Goal: Task Accomplishment & Management: Complete application form

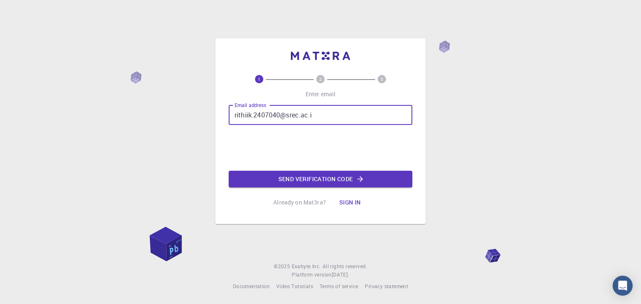
type input "[EMAIL_ADDRESS][DOMAIN_NAME]"
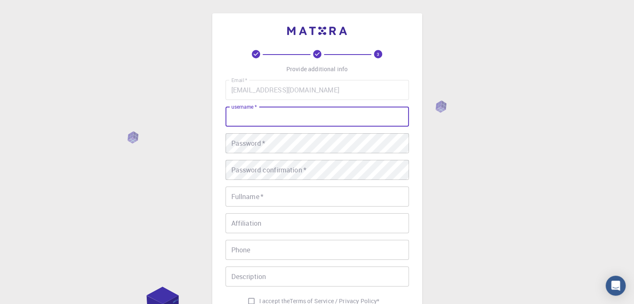
click at [274, 121] on input "username   *" at bounding box center [318, 117] width 184 height 20
click at [234, 116] on input "rithiik" at bounding box center [318, 117] width 184 height 20
type input "Rithiik"
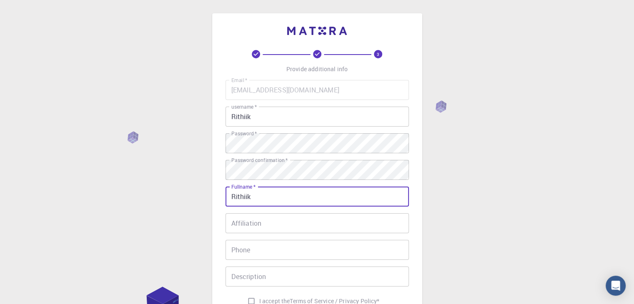
type input "Rithiik"
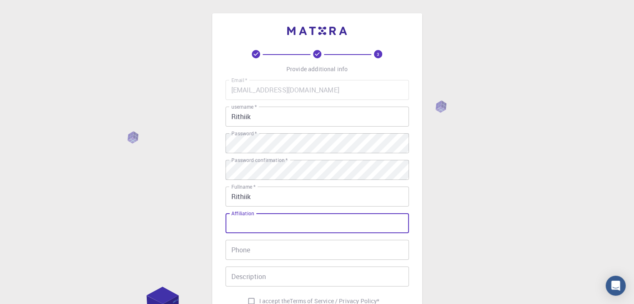
click at [299, 226] on input "Affiliation" at bounding box center [318, 224] width 184 height 20
type input "undergradauate"
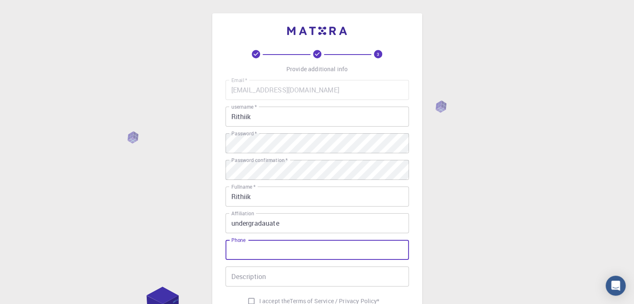
click at [287, 251] on input "Phone" at bounding box center [318, 250] width 184 height 20
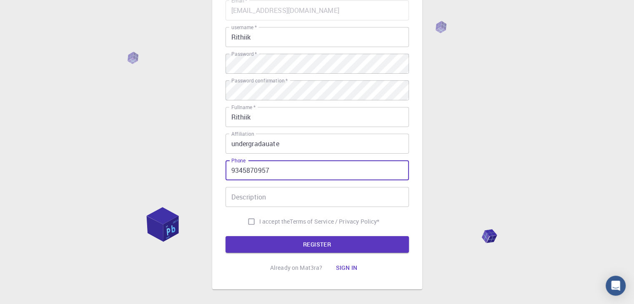
scroll to position [80, 0]
type input "9345870957"
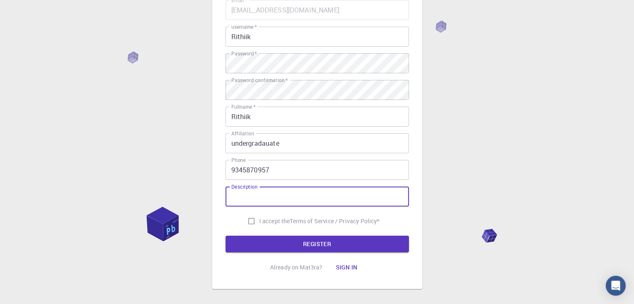
click at [281, 194] on input "Description" at bounding box center [318, 197] width 184 height 20
type input "gdiuhiugdd"
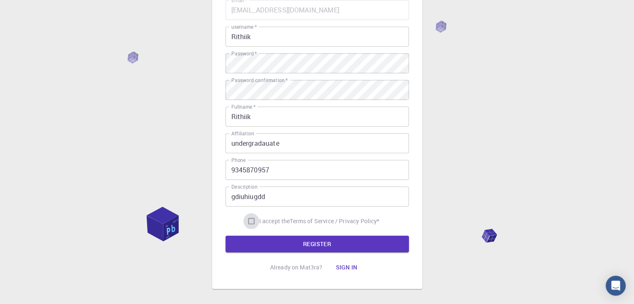
click at [249, 219] on input "I accept the Terms of Service / Privacy Policy *" at bounding box center [252, 222] width 16 height 16
checkbox input "true"
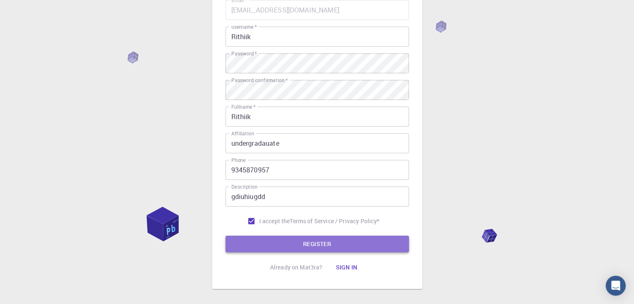
click at [247, 244] on button "REGISTER" at bounding box center [318, 244] width 184 height 17
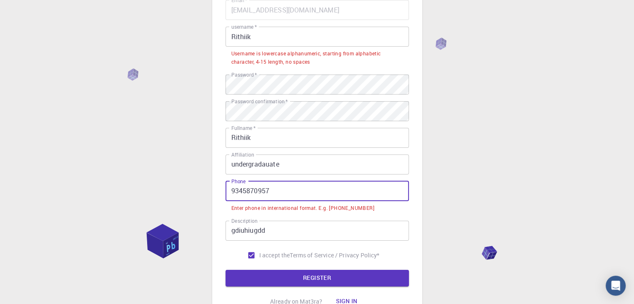
click at [275, 193] on input "9345870957" at bounding box center [318, 191] width 184 height 20
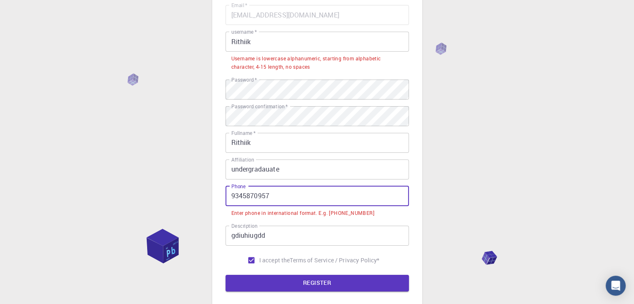
scroll to position [76, 0]
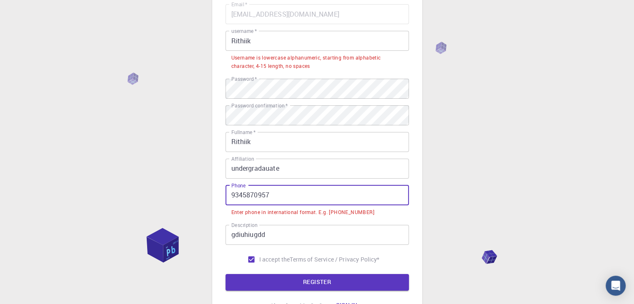
click at [230, 195] on input "9345870957" at bounding box center [318, 196] width 184 height 20
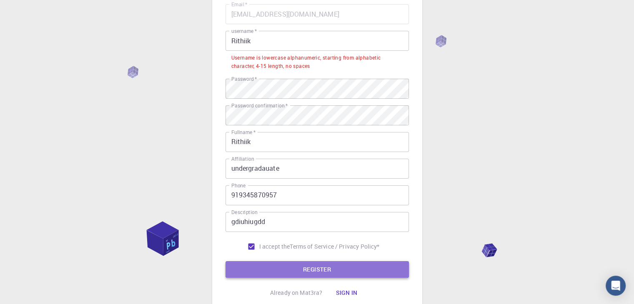
click at [272, 267] on button "REGISTER" at bounding box center [318, 270] width 184 height 17
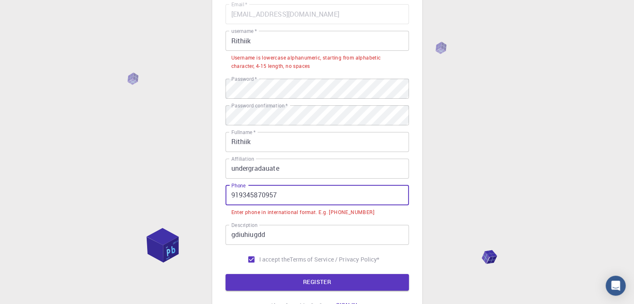
click at [232, 196] on input "919345870957" at bounding box center [318, 196] width 184 height 20
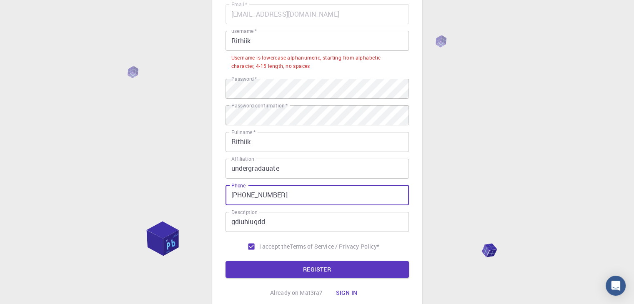
scroll to position [0, 0]
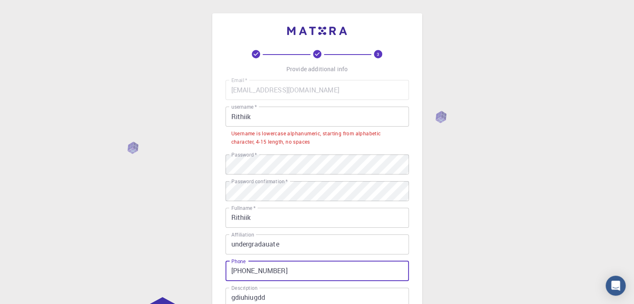
type input "[PHONE_NUMBER]"
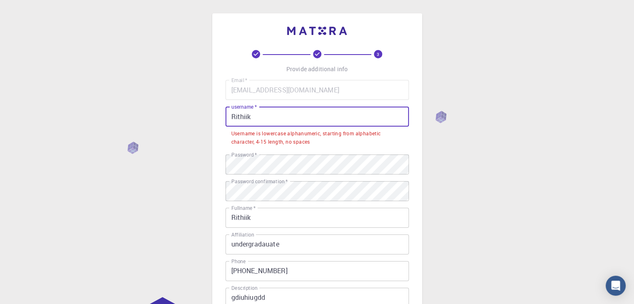
click at [235, 116] on input "Rithiik" at bounding box center [318, 117] width 184 height 20
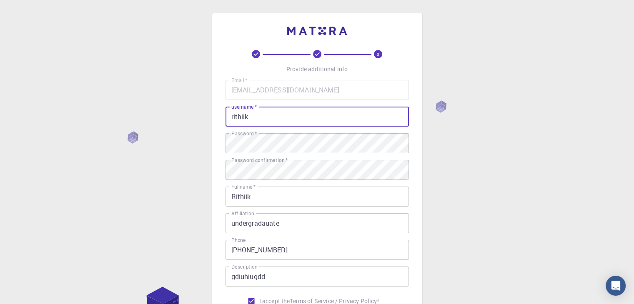
scroll to position [120, 0]
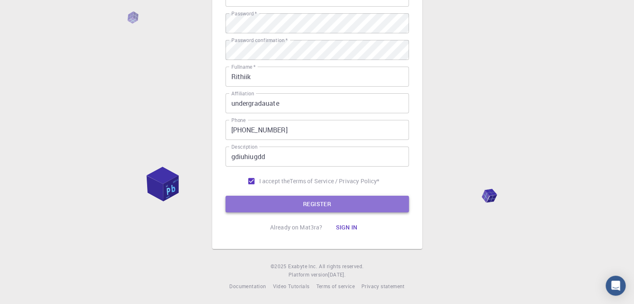
click at [270, 204] on button "REGISTER" at bounding box center [318, 204] width 184 height 17
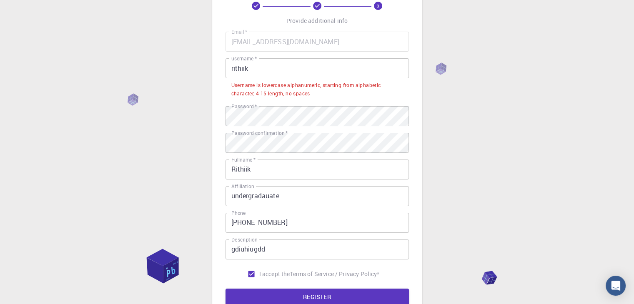
scroll to position [46, 0]
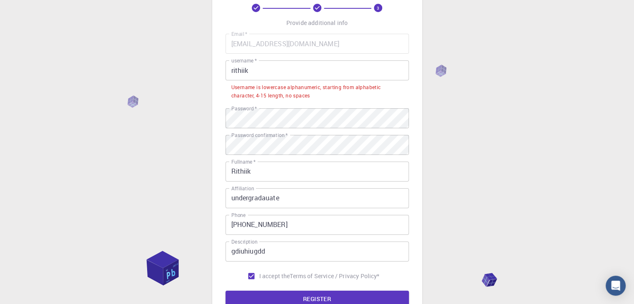
click at [260, 66] on input "rithiik" at bounding box center [318, 70] width 184 height 20
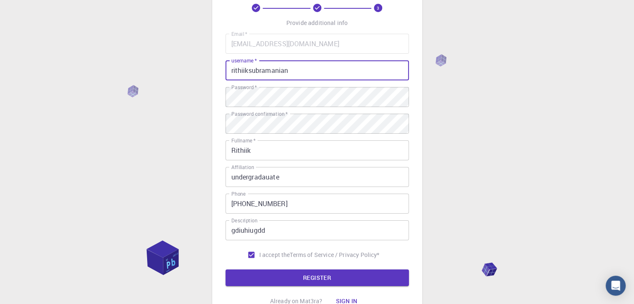
click at [226, 270] on button "REGISTER" at bounding box center [318, 278] width 184 height 17
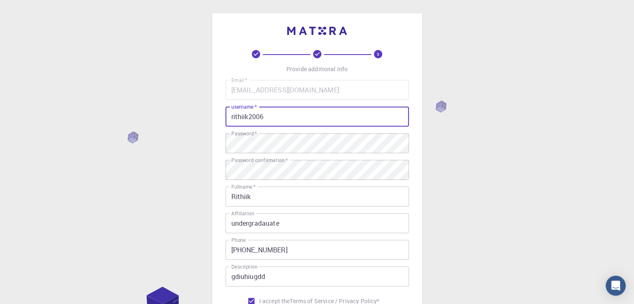
scroll to position [120, 0]
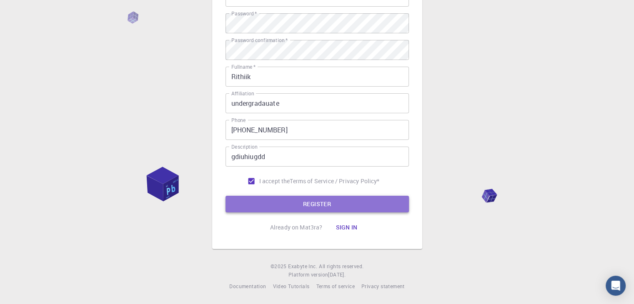
click at [326, 203] on button "REGISTER" at bounding box center [318, 204] width 184 height 17
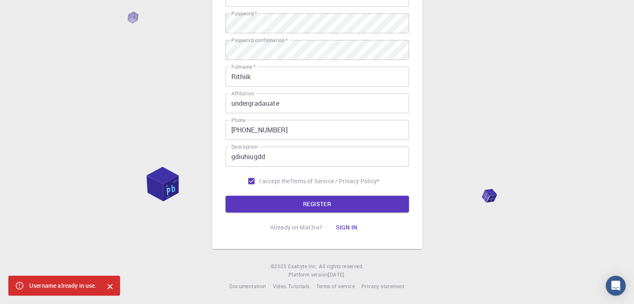
scroll to position [0, 0]
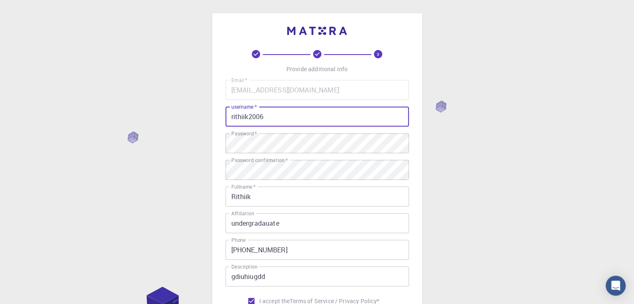
click at [249, 117] on input "rithiik2006" at bounding box center [318, 117] width 184 height 20
type input "rithiik-2006"
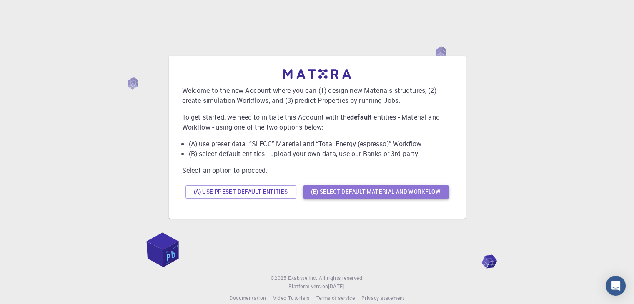
click at [347, 188] on button "(B) Select default material and workflow" at bounding box center [376, 192] width 146 height 13
